Goal: Transaction & Acquisition: Purchase product/service

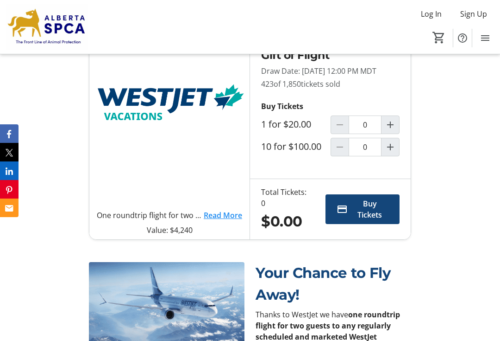
scroll to position [398, 0]
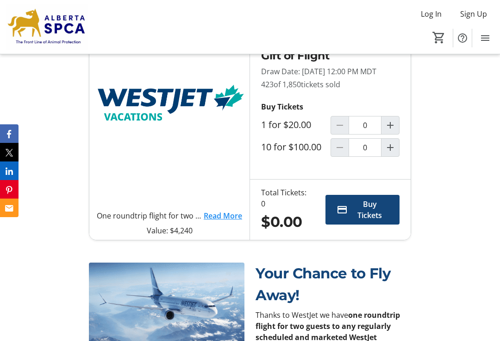
click at [396, 131] on mat-icon "Increment by one" at bounding box center [390, 125] width 11 height 11
type input "1"
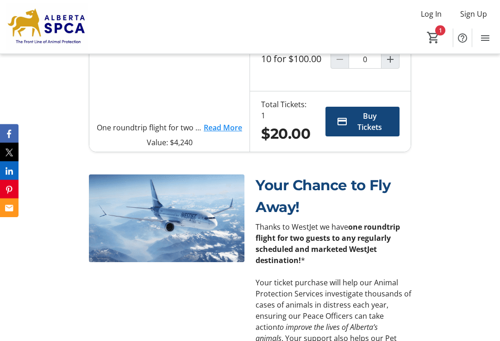
scroll to position [497, 0]
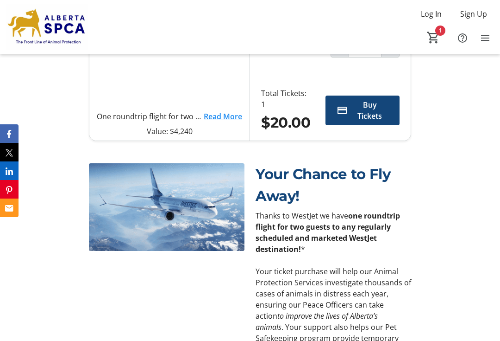
click at [383, 121] on span "Buy Tickets" at bounding box center [370, 110] width 37 height 22
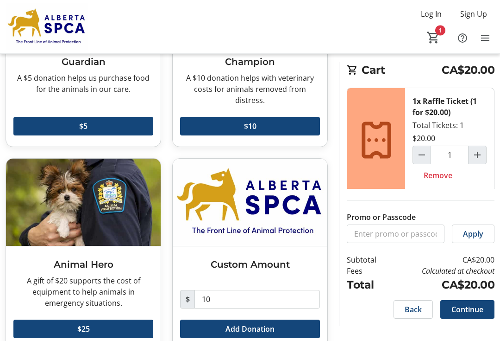
scroll to position [151, 0]
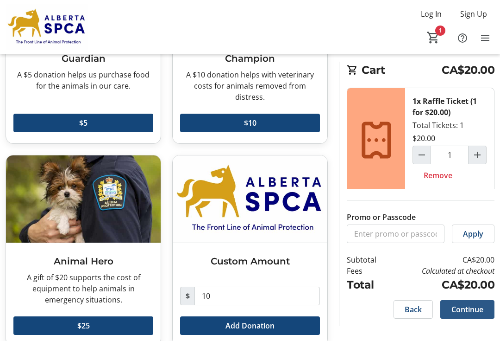
click at [477, 308] on span "Continue" at bounding box center [468, 308] width 32 height 11
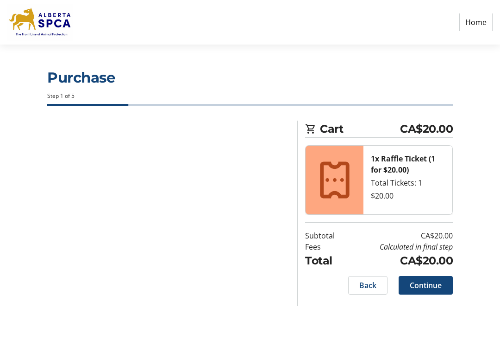
select select "CA"
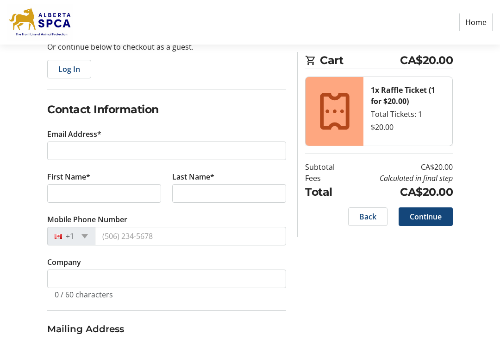
scroll to position [113, 0]
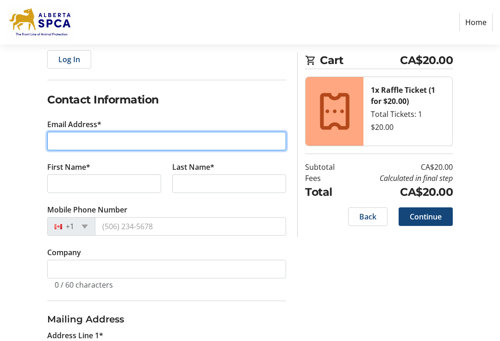
click at [59, 147] on input "Email Address*" at bounding box center [166, 141] width 239 height 19
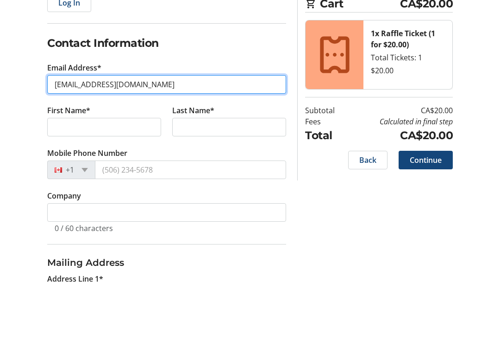
type input "[EMAIL_ADDRESS][DOMAIN_NAME]"
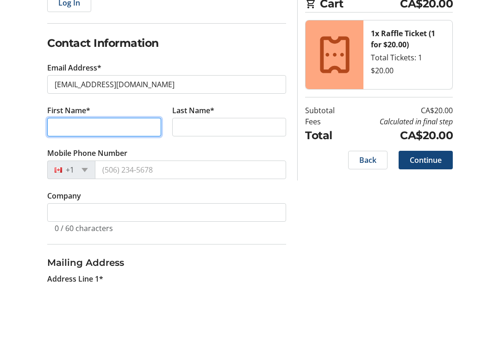
click at [67, 174] on input "First Name*" at bounding box center [104, 183] width 114 height 19
type input "[PERSON_NAME]"
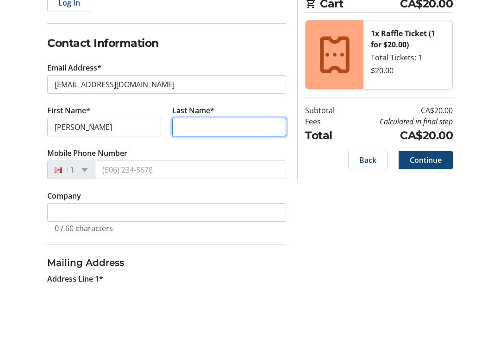
click at [189, 174] on input "Last Name*" at bounding box center [229, 183] width 114 height 19
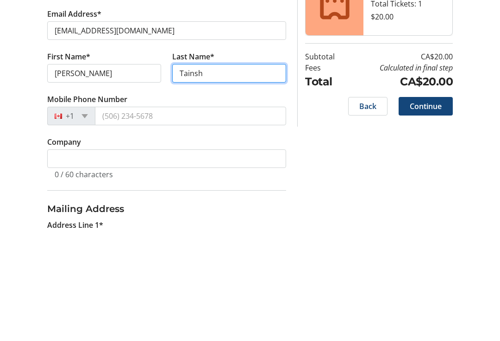
type input "Tainsh"
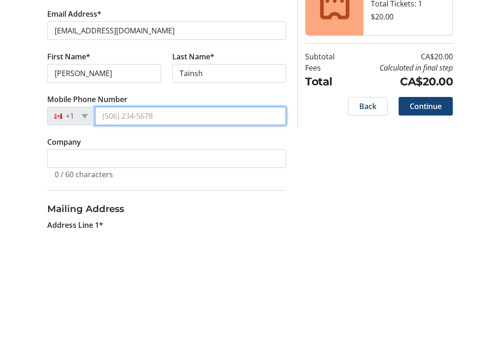
click at [113, 217] on input "Mobile Phone Number" at bounding box center [190, 226] width 191 height 19
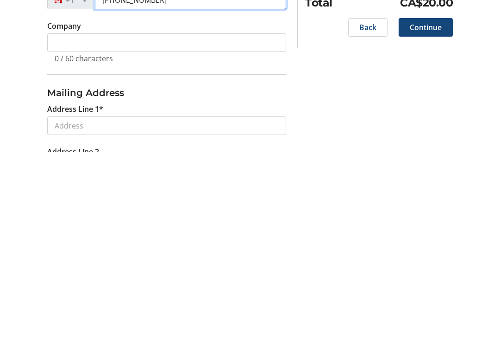
scroll to position [153, 0]
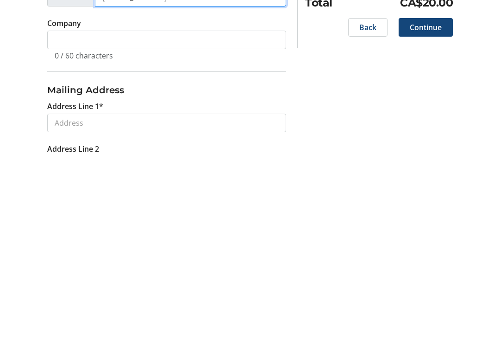
type input "[PHONE_NUMBER]"
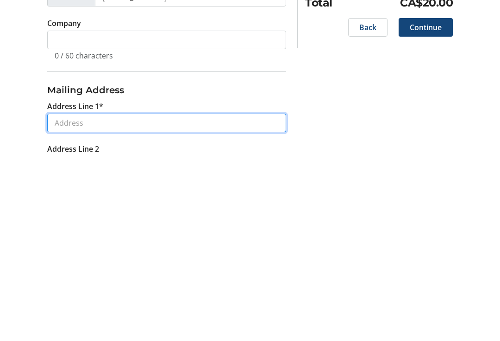
click at [73, 303] on input "Address Line 1*" at bounding box center [166, 312] width 239 height 19
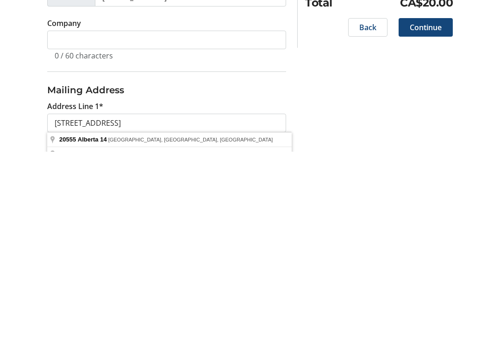
type input "20555 [GEOGRAPHIC_DATA] 14"
type input "[GEOGRAPHIC_DATA]"
select select "AB"
type input "T8G 1E8"
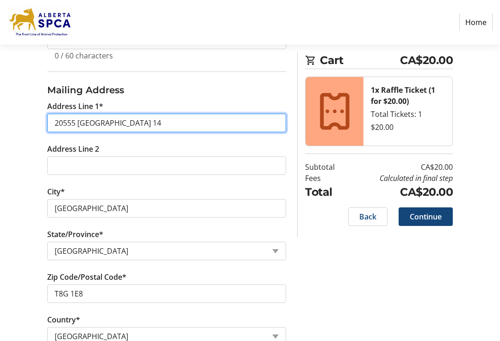
click at [130, 123] on input "20555 [GEOGRAPHIC_DATA] 14" at bounding box center [166, 123] width 239 height 19
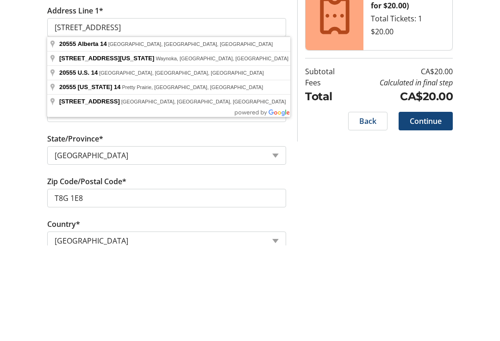
scroll to position [409, 0]
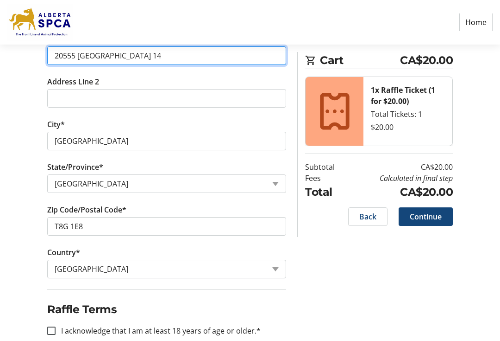
click at [131, 56] on input "20555 [GEOGRAPHIC_DATA] 14" at bounding box center [166, 55] width 239 height 19
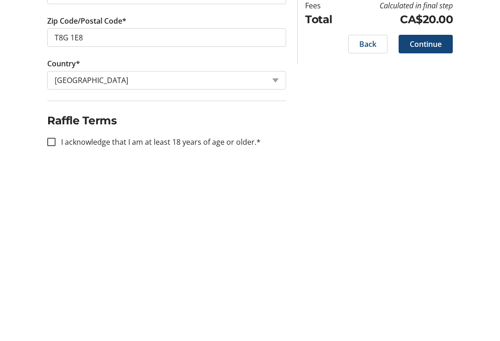
scroll to position [426, 0]
type input "[STREET_ADDRESS]"
click at [51, 303] on div at bounding box center [51, 314] width 22 height 22
checkbox input "true"
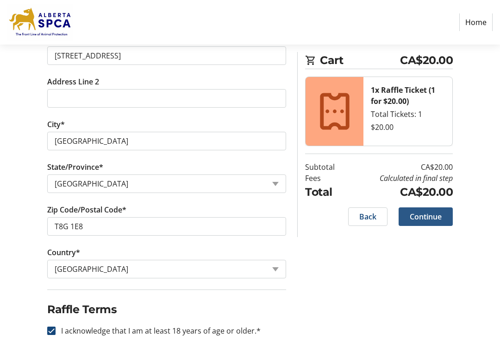
click at [440, 221] on span "Continue" at bounding box center [426, 216] width 32 height 11
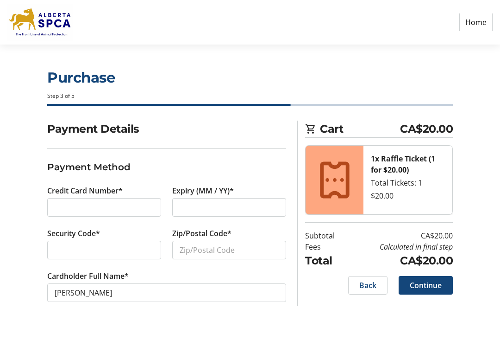
click at [48, 203] on div at bounding box center [104, 207] width 114 height 19
click at [64, 213] on div at bounding box center [104, 207] width 114 height 19
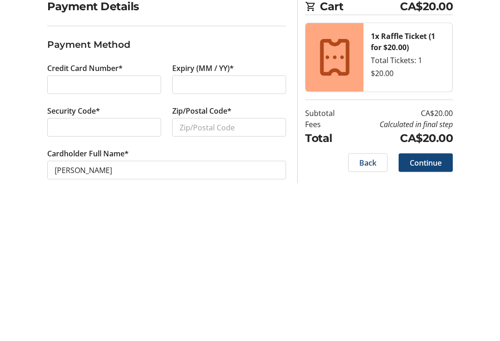
click at [183, 198] on div at bounding box center [229, 207] width 114 height 19
click at [187, 240] on input "Zip/Postal Code*" at bounding box center [229, 249] width 114 height 19
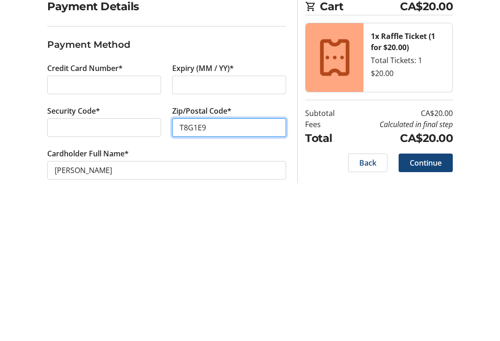
type input "T8G1E9"
click at [58, 240] on div at bounding box center [104, 249] width 114 height 19
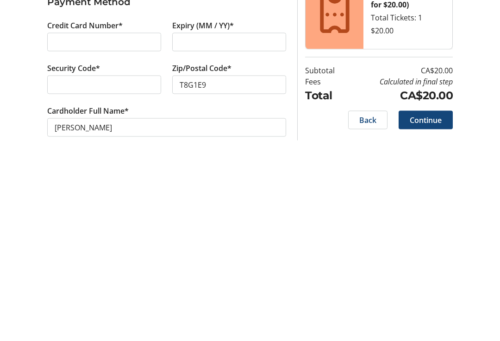
click at [443, 274] on span at bounding box center [426, 285] width 54 height 22
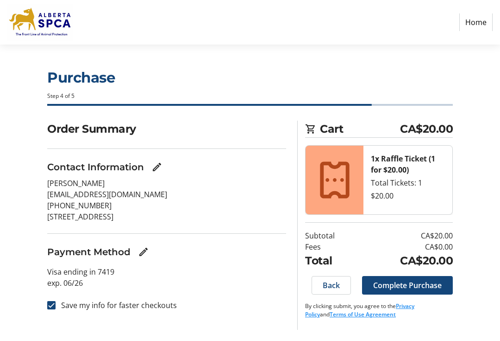
click at [435, 288] on span "Complete Purchase" at bounding box center [407, 284] width 69 height 11
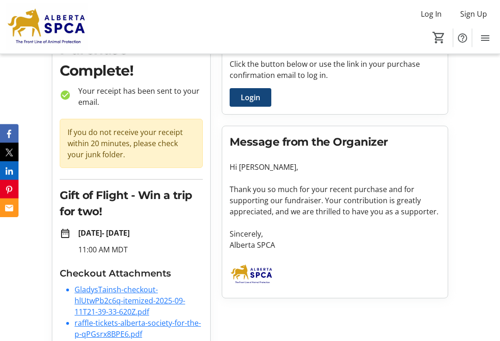
scroll to position [57, 0]
